Goal: Ask a question

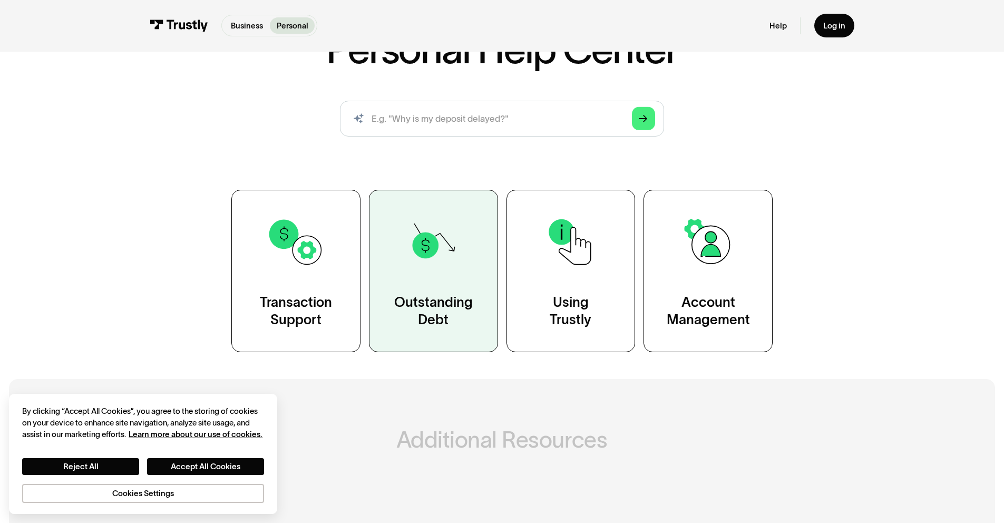
scroll to position [116, 0]
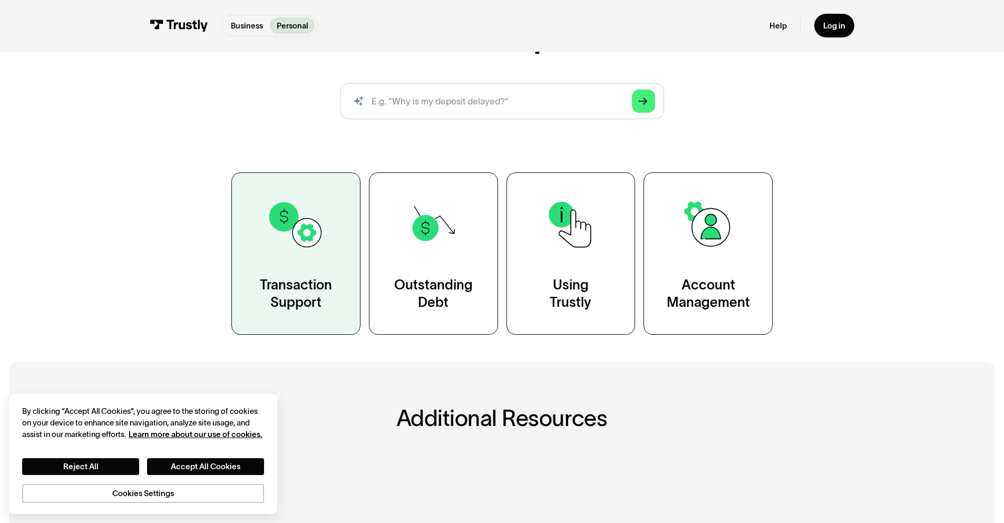
click at [290, 313] on link "Transaction Support" at bounding box center [295, 253] width 129 height 162
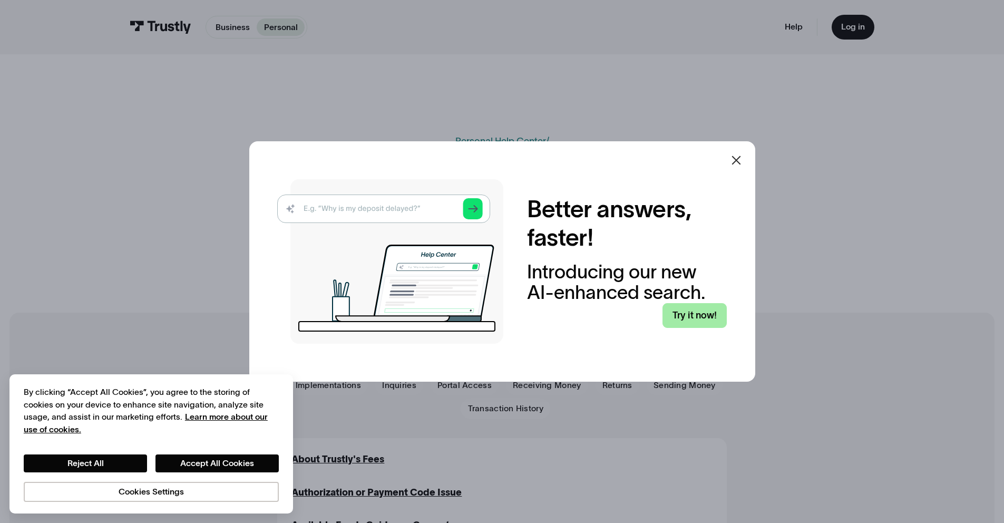
click at [713, 321] on link "Try it now!" at bounding box center [694, 315] width 64 height 25
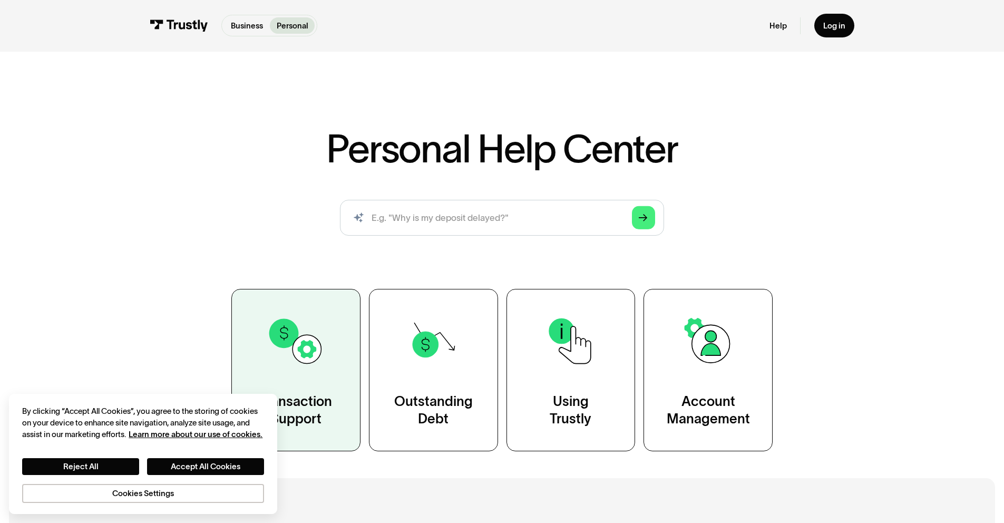
click at [295, 346] on img at bounding box center [296, 341] width 58 height 58
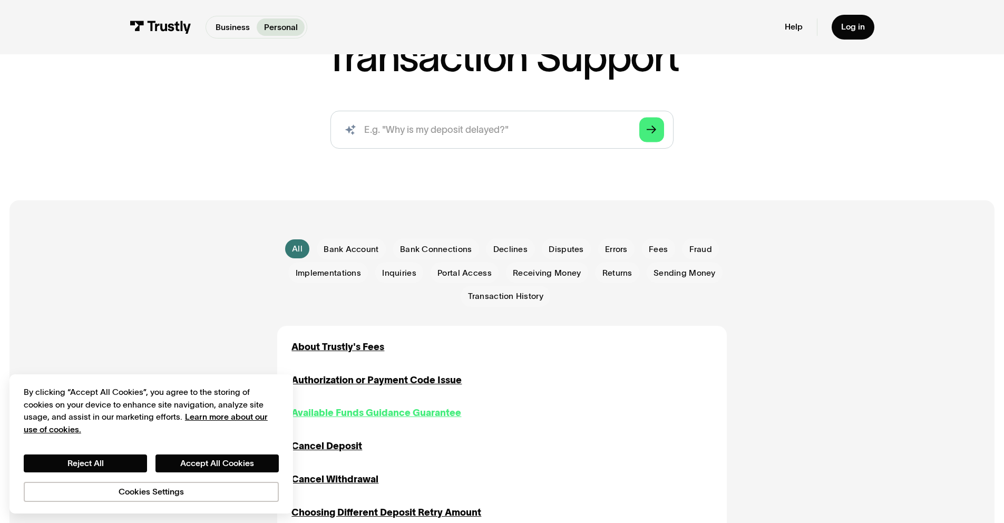
scroll to position [113, 0]
click at [432, 137] on input "search" at bounding box center [501, 129] width 343 height 38
type input "I"
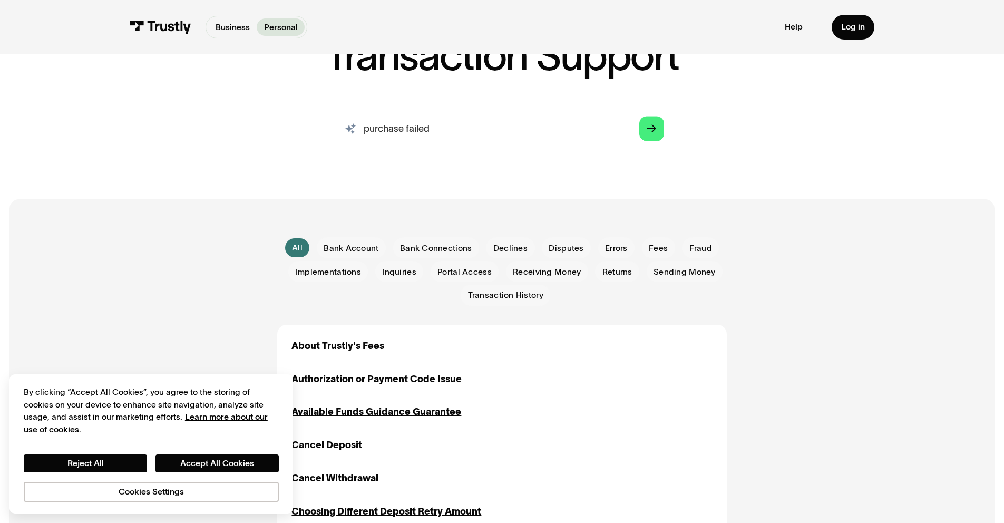
type input "purchase failed"
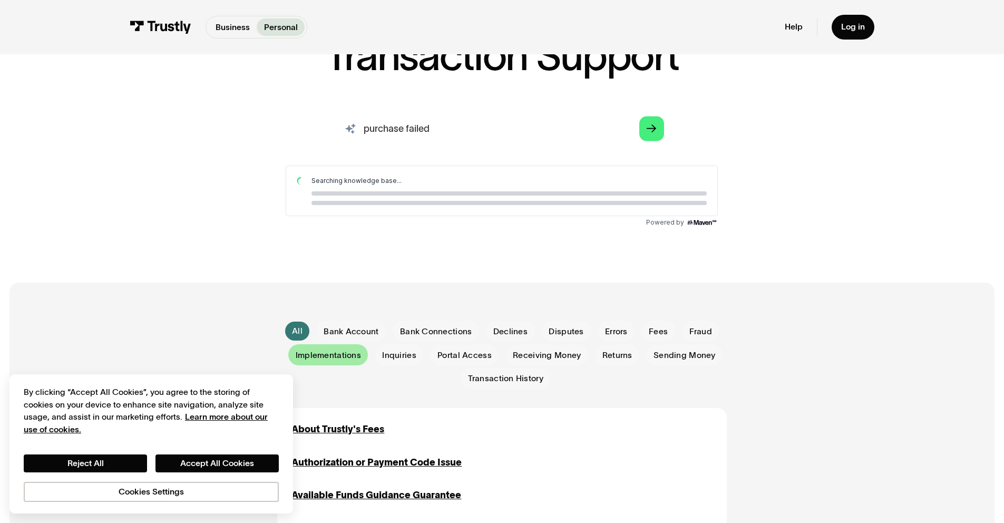
scroll to position [0, 0]
click at [196, 467] on button "Accept All Cookies" at bounding box center [216, 463] width 123 height 18
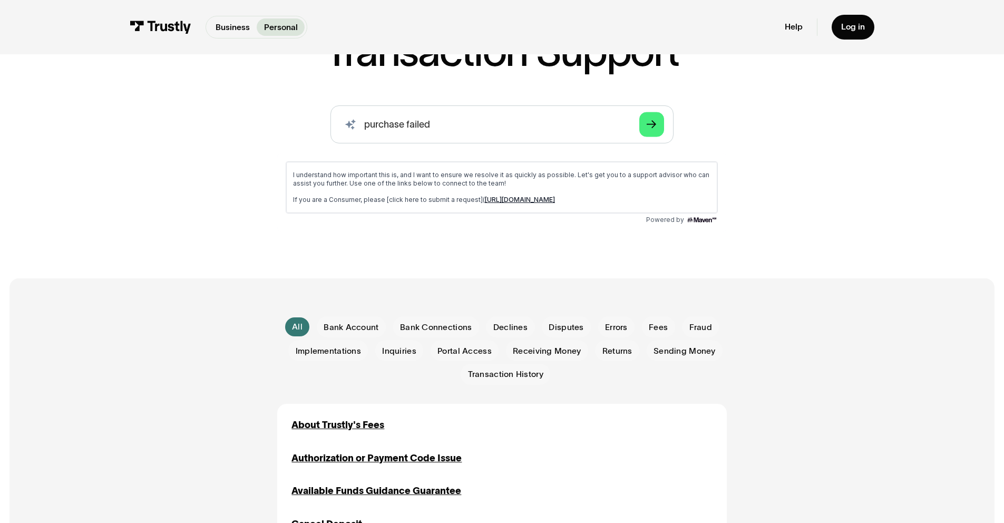
scroll to position [118, 0]
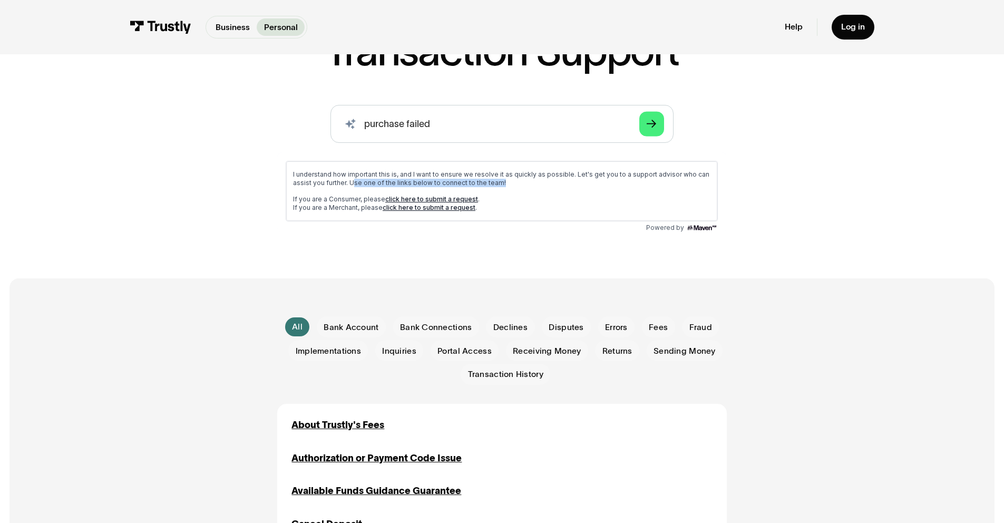
drag, startPoint x: 351, startPoint y: 179, endPoint x: 569, endPoint y: 179, distance: 217.7
click at [569, 179] on p "I understand how important this is, and I want to ensure we resolve it as quick…" at bounding box center [501, 178] width 417 height 17
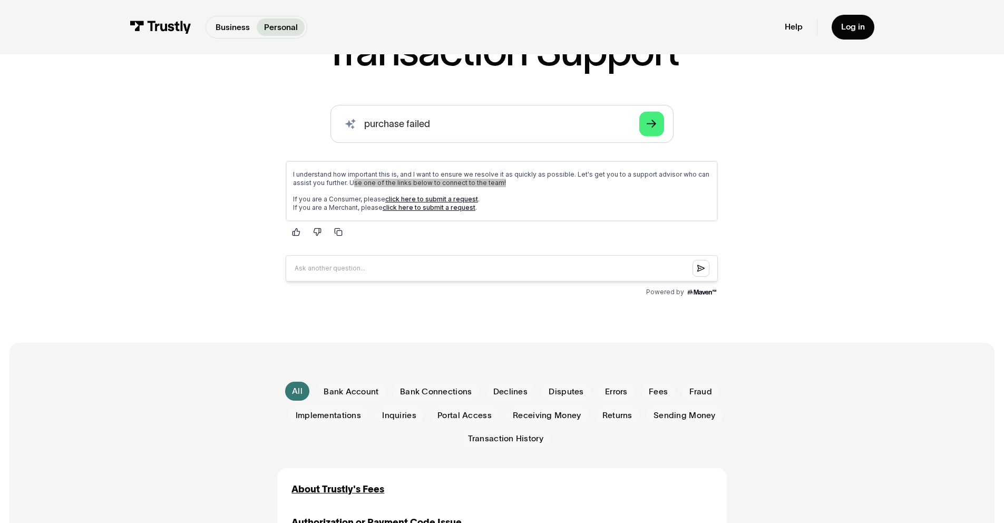
click at [160, 291] on div "AI-powered search ( 1 / 4 ) Type your question and our smart search will find y…" at bounding box center [501, 203] width 685 height 196
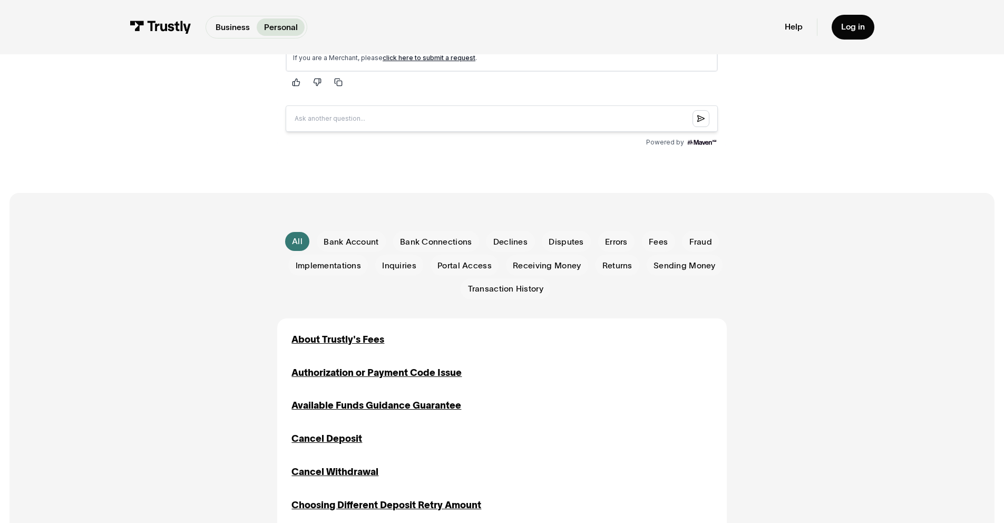
scroll to position [0, 0]
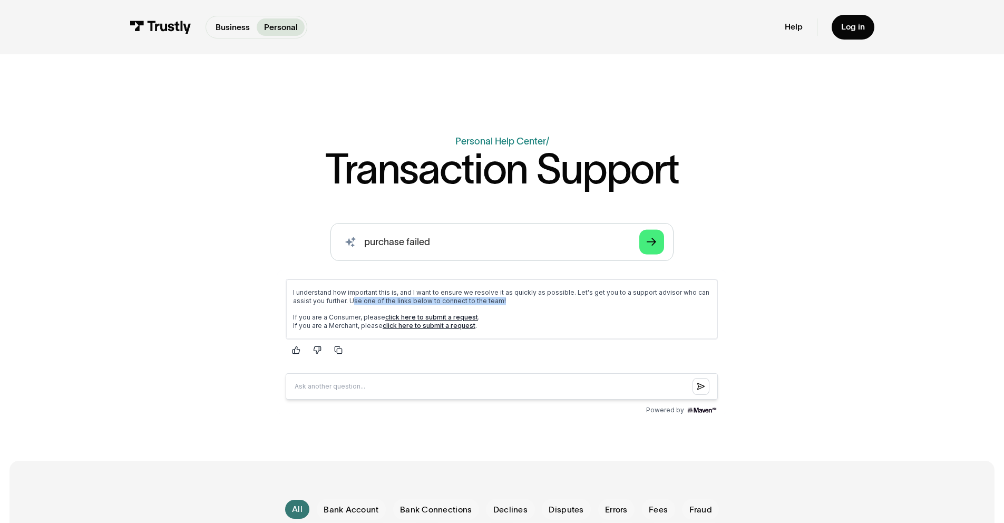
click at [395, 314] on link "click here to submit a request" at bounding box center [431, 317] width 93 height 8
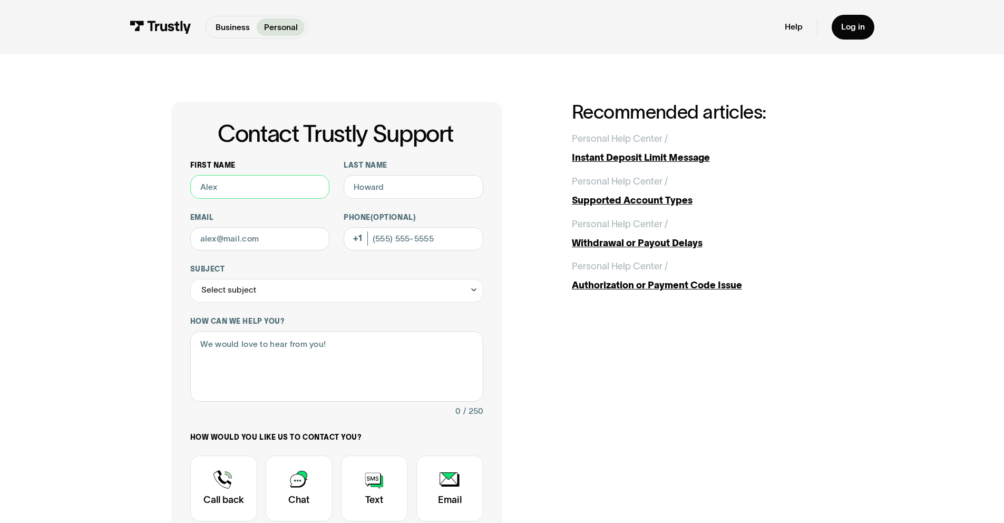
click at [263, 187] on input "First name" at bounding box center [260, 187] width 140 height 24
type input "Al"
drag, startPoint x: 442, startPoint y: 199, endPoint x: 311, endPoint y: 181, distance: 132.0
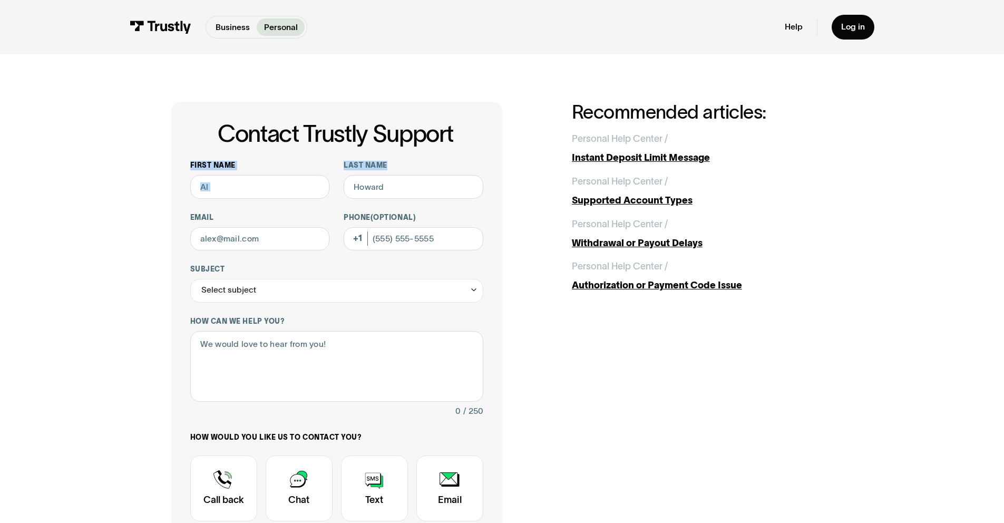
click at [310, 181] on div "First name [PERSON_NAME] Last name Email Phone (Optional) Subject Select subjec…" at bounding box center [336, 369] width 293 height 417
click at [364, 191] on input "Last name" at bounding box center [414, 187] width 140 height 24
type input "S"
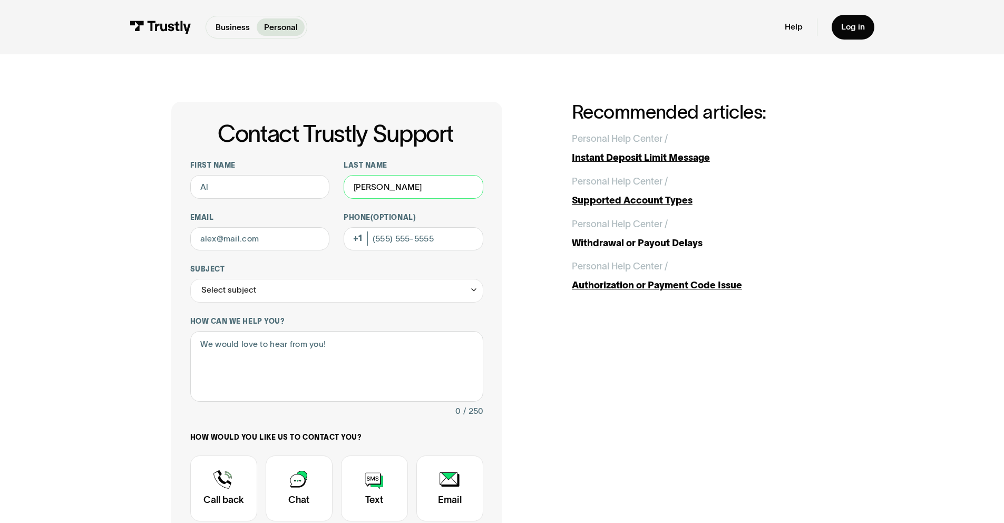
type input "[PERSON_NAME]"
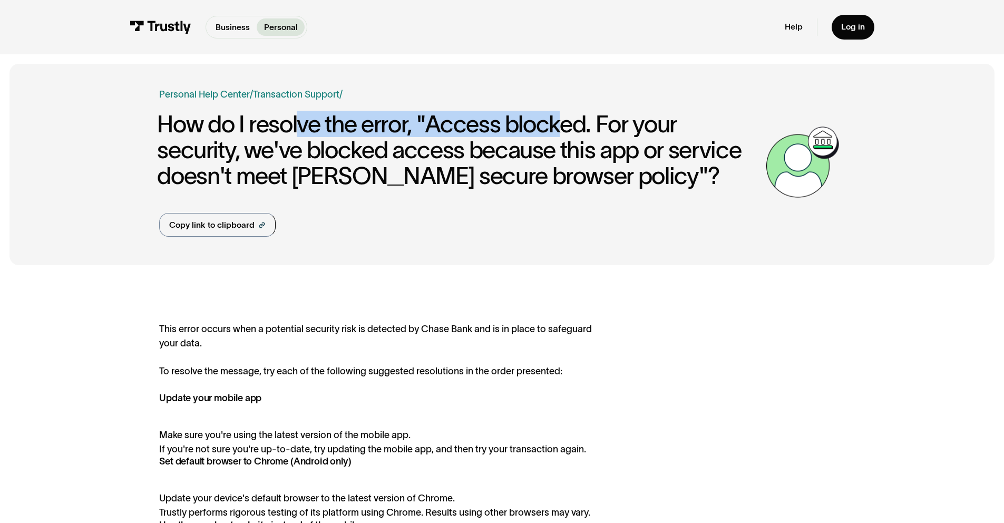
drag, startPoint x: 452, startPoint y: 131, endPoint x: 270, endPoint y: 131, distance: 182.4
click at [273, 131] on h1 "How do I resolve the error, "Access blocked. For your security, we've blocked a…" at bounding box center [458, 150] width 603 height 78
click at [270, 131] on h1 "How do I resolve the error, "Access blocked. For your security, we've blocked a…" at bounding box center [458, 150] width 603 height 78
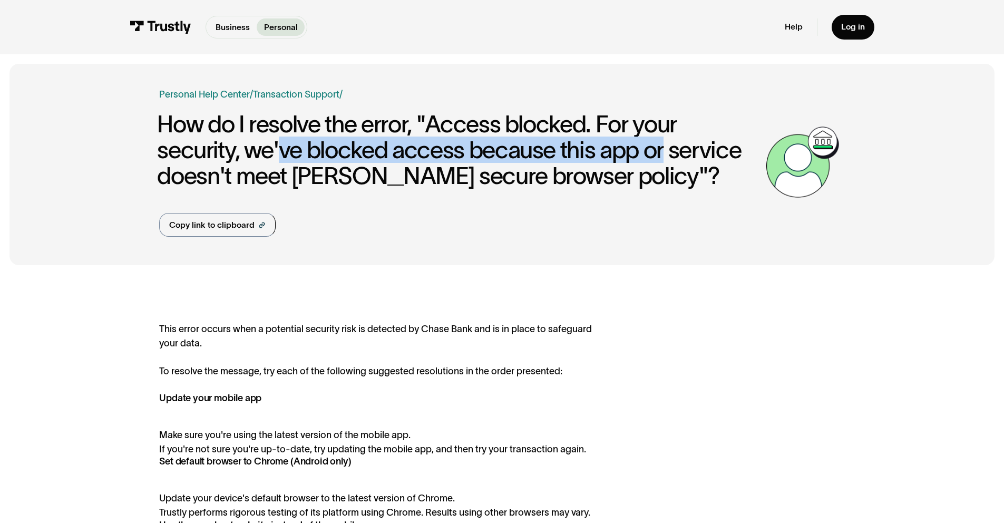
drag, startPoint x: 277, startPoint y: 145, endPoint x: 668, endPoint y: 145, distance: 391.1
click at [668, 145] on h1 "How do I resolve the error, "Access blocked. For your security, we've blocked a…" at bounding box center [458, 150] width 603 height 78
drag, startPoint x: 668, startPoint y: 145, endPoint x: 197, endPoint y: 148, distance: 471.7
click at [197, 148] on h1 "How do I resolve the error, "Access blocked. For your security, we've blocked a…" at bounding box center [458, 150] width 603 height 78
drag, startPoint x: 197, startPoint y: 148, endPoint x: 570, endPoint y: 140, distance: 373.2
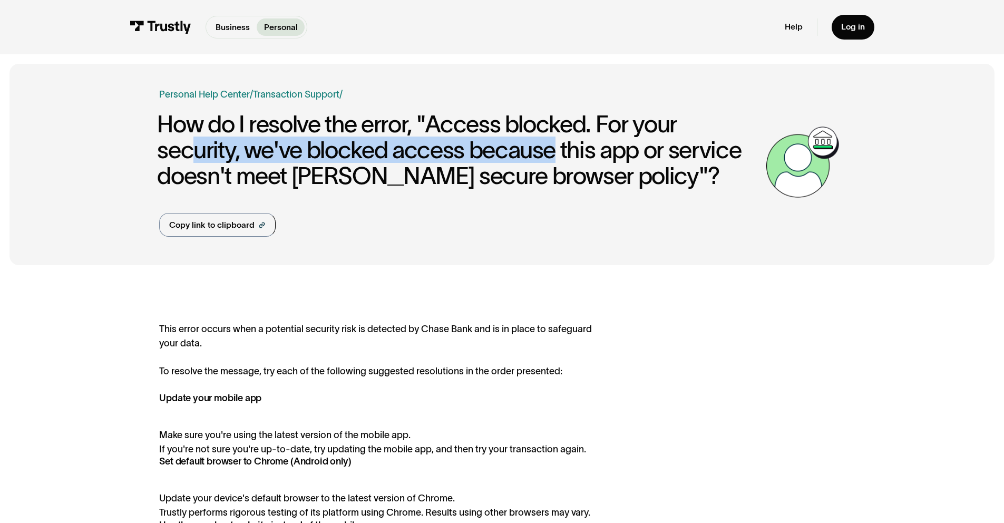
click at [568, 140] on h1 "How do I resolve the error, "Access blocked. For your security, we've blocked a…" at bounding box center [458, 150] width 603 height 78
drag, startPoint x: 570, startPoint y: 140, endPoint x: 289, endPoint y: 141, distance: 280.9
click at [295, 141] on h1 "How do I resolve the error, "Access blocked. For your security, we've blocked a…" at bounding box center [458, 150] width 603 height 78
drag, startPoint x: 289, startPoint y: 141, endPoint x: 600, endPoint y: 139, distance: 311.5
click at [600, 139] on h1 "How do I resolve the error, "Access blocked. For your security, we've blocked a…" at bounding box center [458, 150] width 603 height 78
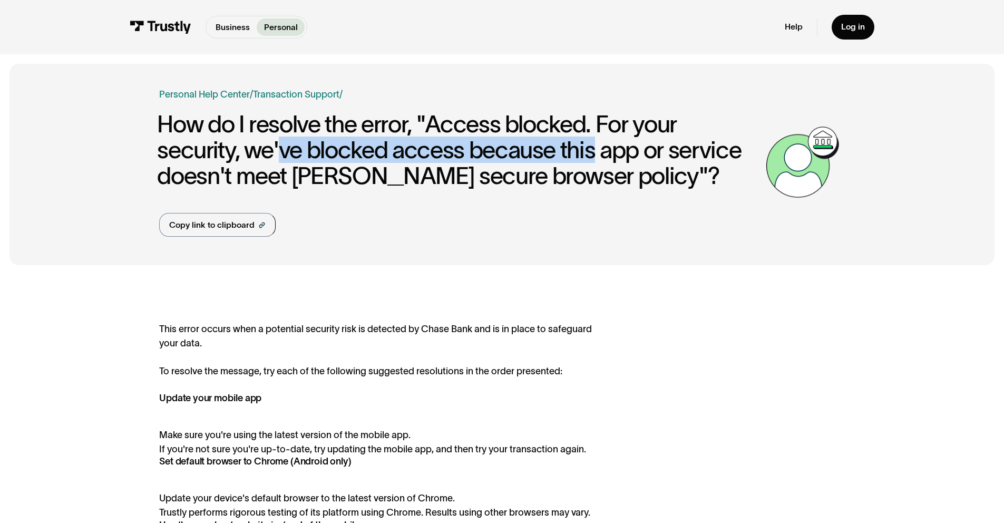
drag, startPoint x: 600, startPoint y: 139, endPoint x: 280, endPoint y: 139, distance: 319.9
click at [283, 139] on h1 "How do I resolve the error, "Access blocked. For your security, we've blocked a…" at bounding box center [458, 150] width 603 height 78
click at [280, 139] on h1 "How do I resolve the error, "Access blocked. For your security, we've blocked a…" at bounding box center [458, 150] width 603 height 78
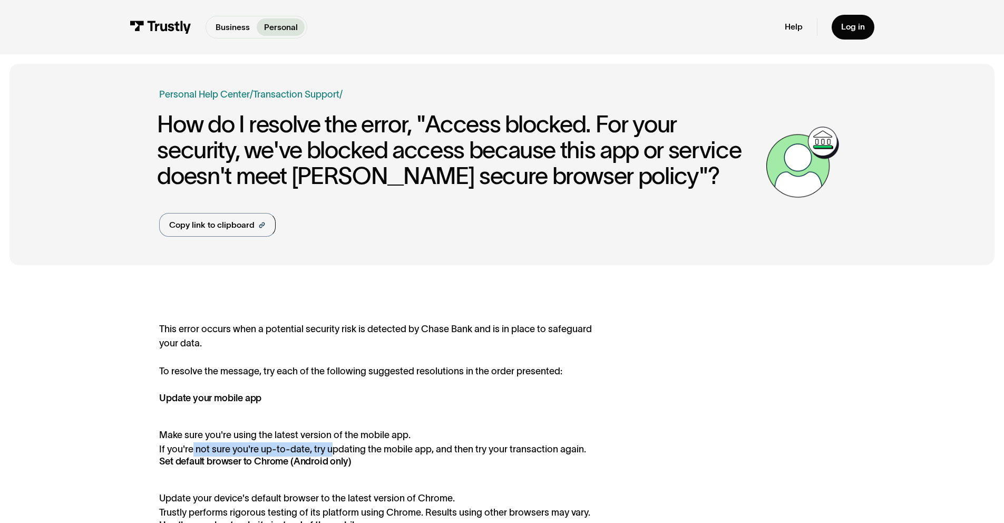
drag, startPoint x: 190, startPoint y: 451, endPoint x: 330, endPoint y: 457, distance: 140.3
click at [329, 457] on div "This error occurs when a potential security risk is detected by Chase Bank and …" at bounding box center [379, 452] width 441 height 261
click at [330, 457] on strong "Set default browser to Chrome (Android only)" at bounding box center [255, 461] width 192 height 11
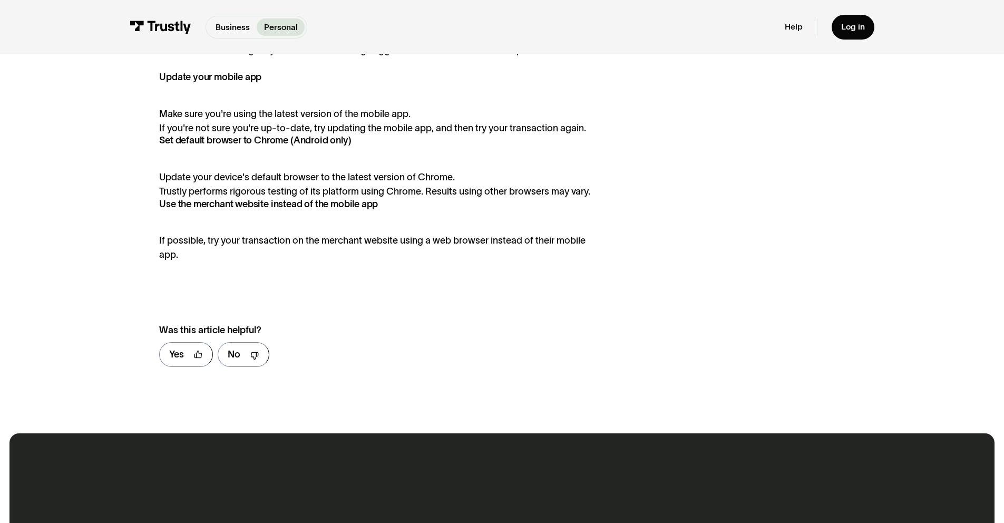
scroll to position [791, 0]
